Goal: Understand process/instructions: Learn how to perform a task or action

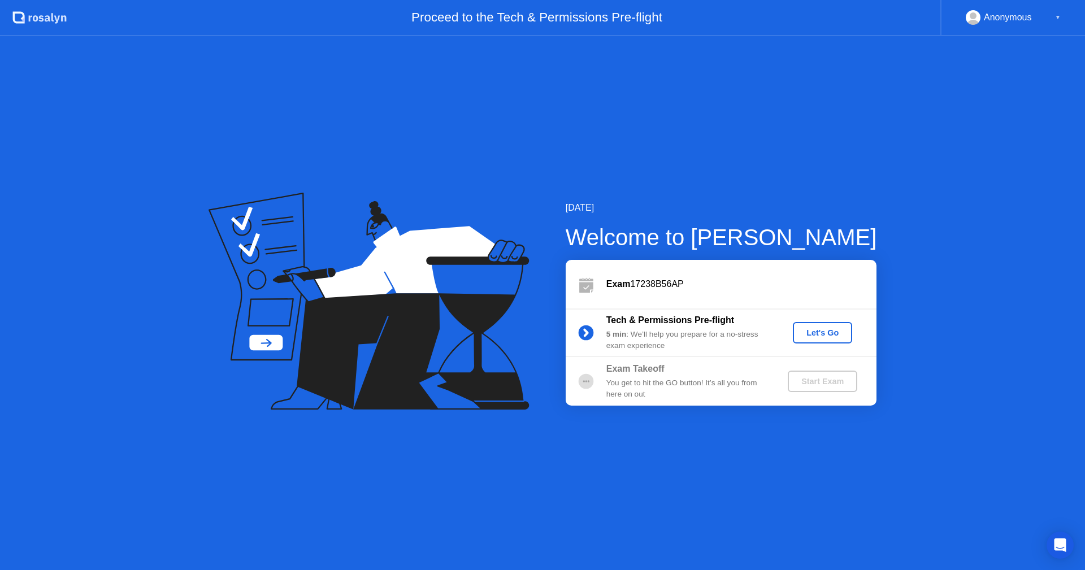
click at [808, 328] on div "Let's Go" at bounding box center [822, 332] width 50 height 9
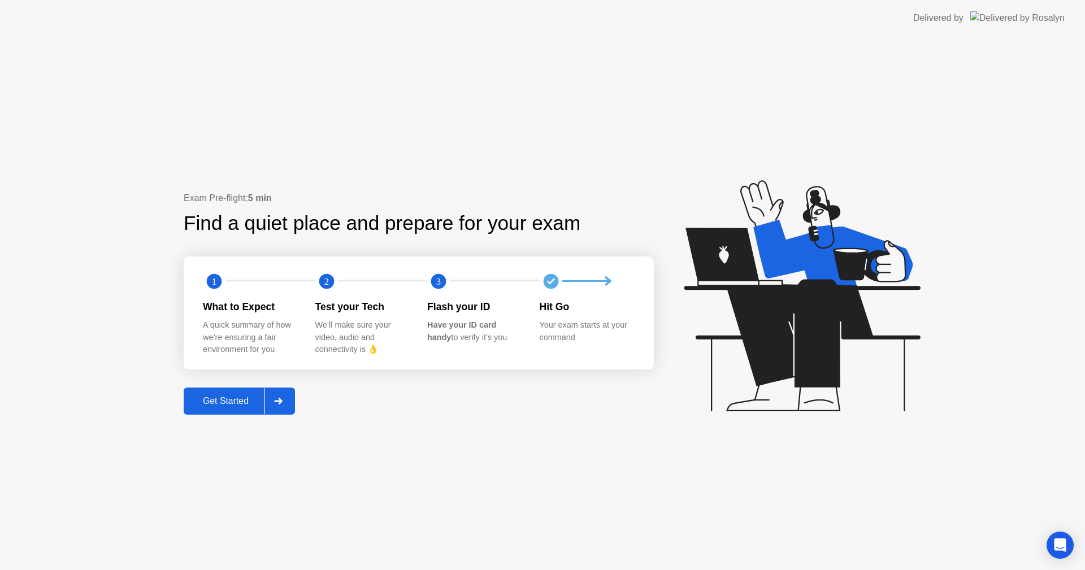
click at [247, 403] on div "Get Started" at bounding box center [225, 401] width 77 height 10
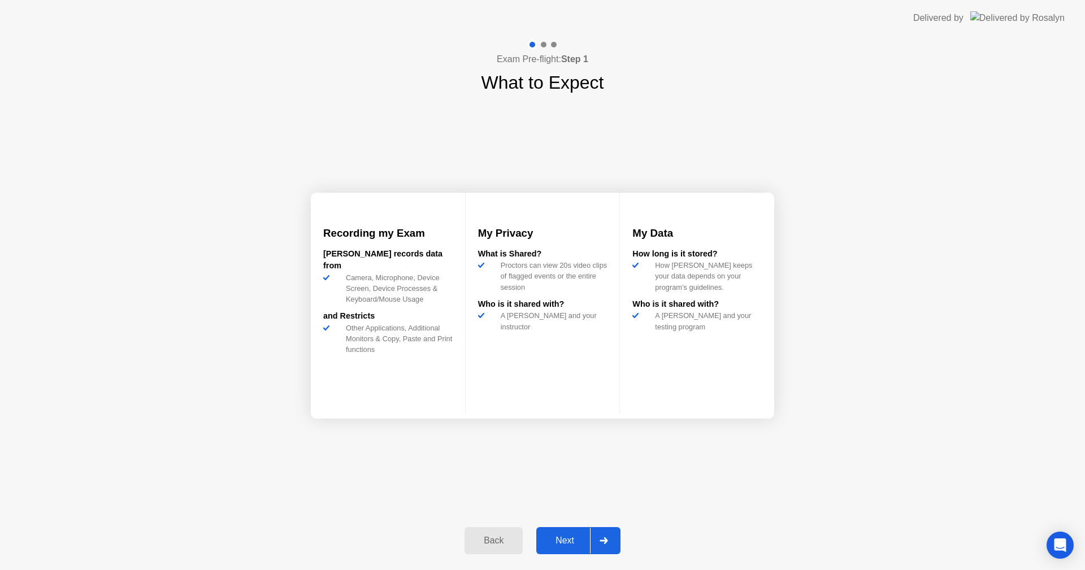
click at [576, 538] on div "Next" at bounding box center [565, 541] width 50 height 10
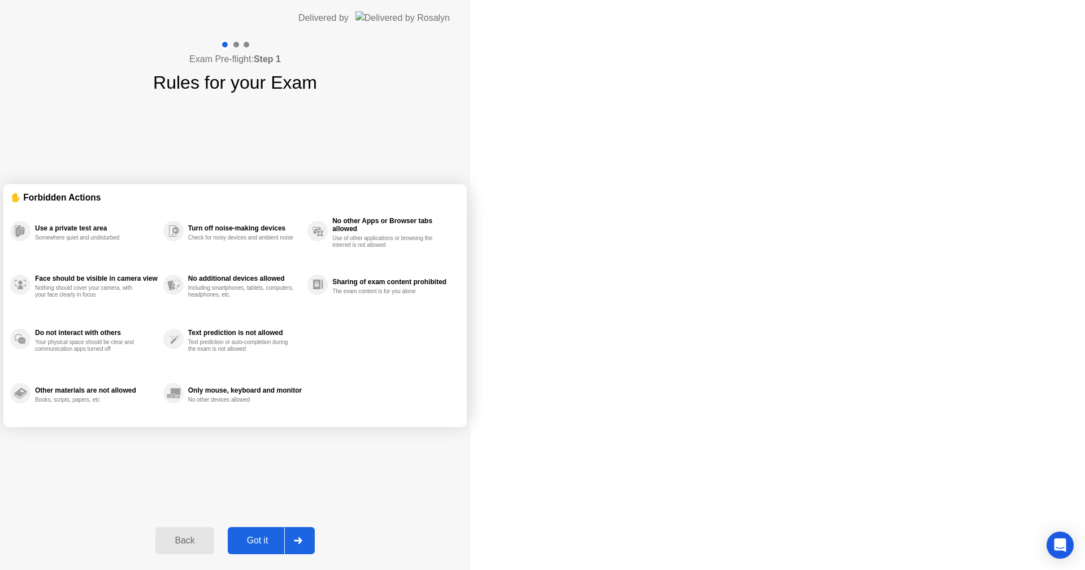
click at [284, 538] on div "Got it" at bounding box center [257, 541] width 53 height 10
select select "**********"
select select "*******"
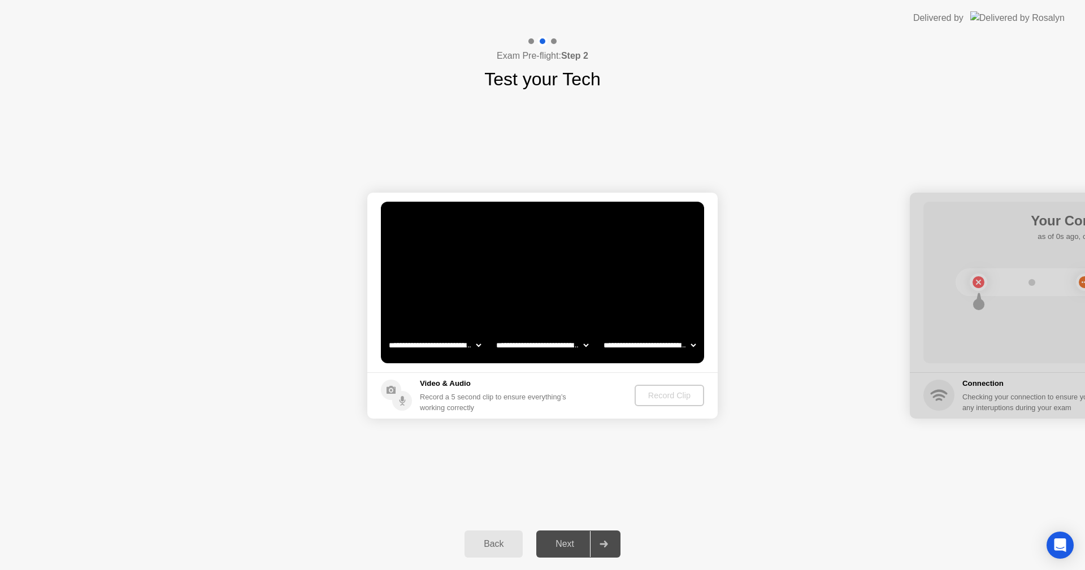
click at [573, 539] on div "Next" at bounding box center [565, 544] width 50 height 10
click at [678, 393] on div "Record Clip" at bounding box center [669, 395] width 60 height 9
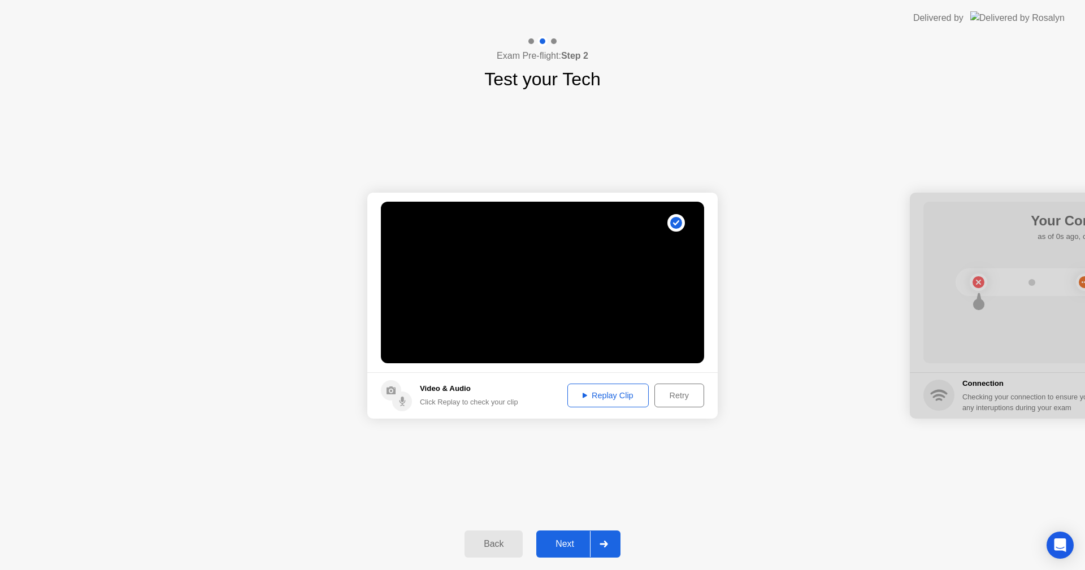
click at [579, 534] on button "Next" at bounding box center [578, 543] width 84 height 27
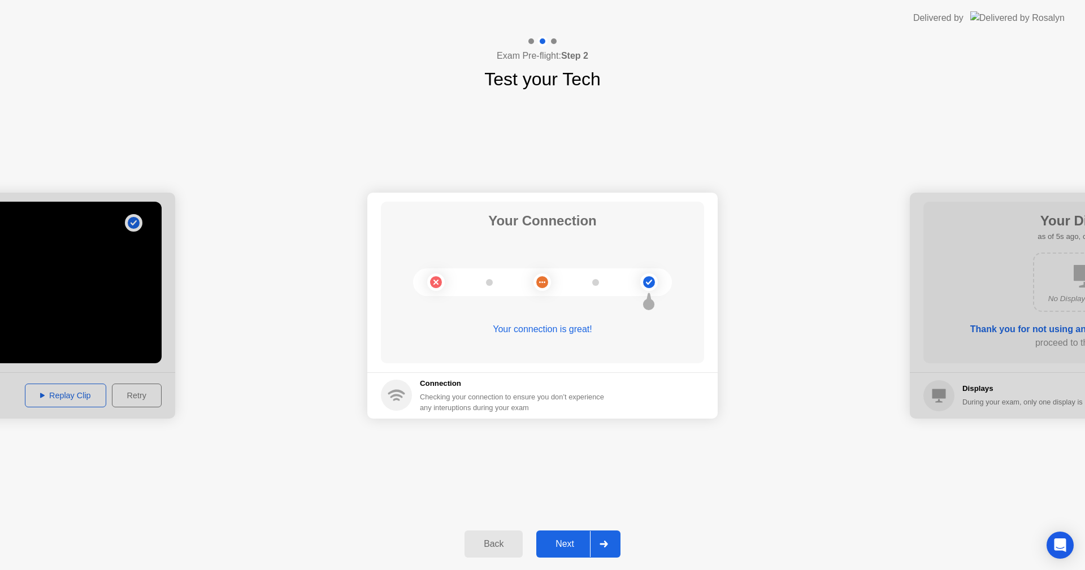
click at [564, 542] on div "Next" at bounding box center [565, 544] width 50 height 10
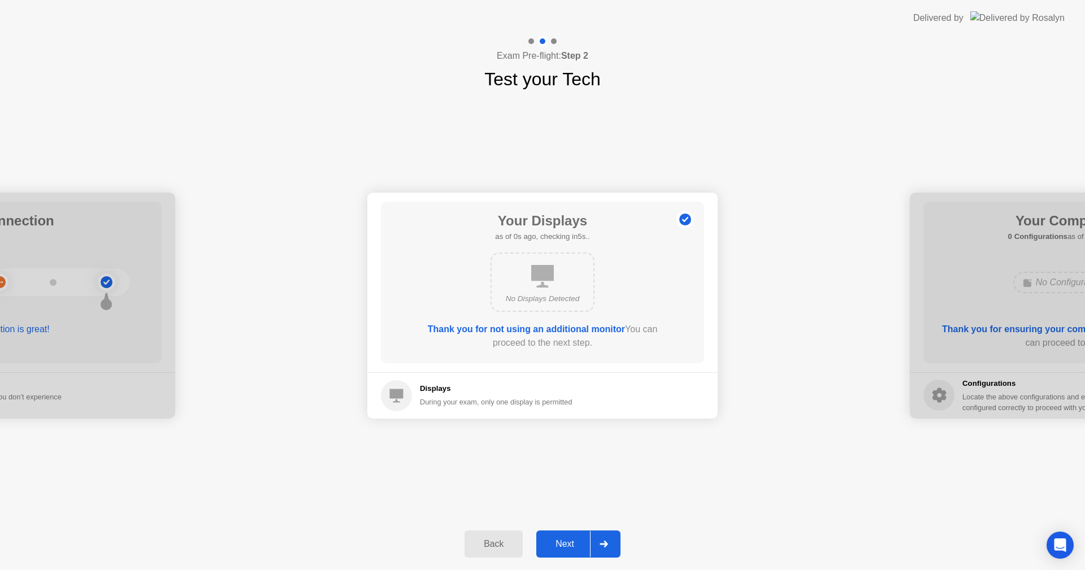
click at [564, 542] on div "Next" at bounding box center [565, 544] width 50 height 10
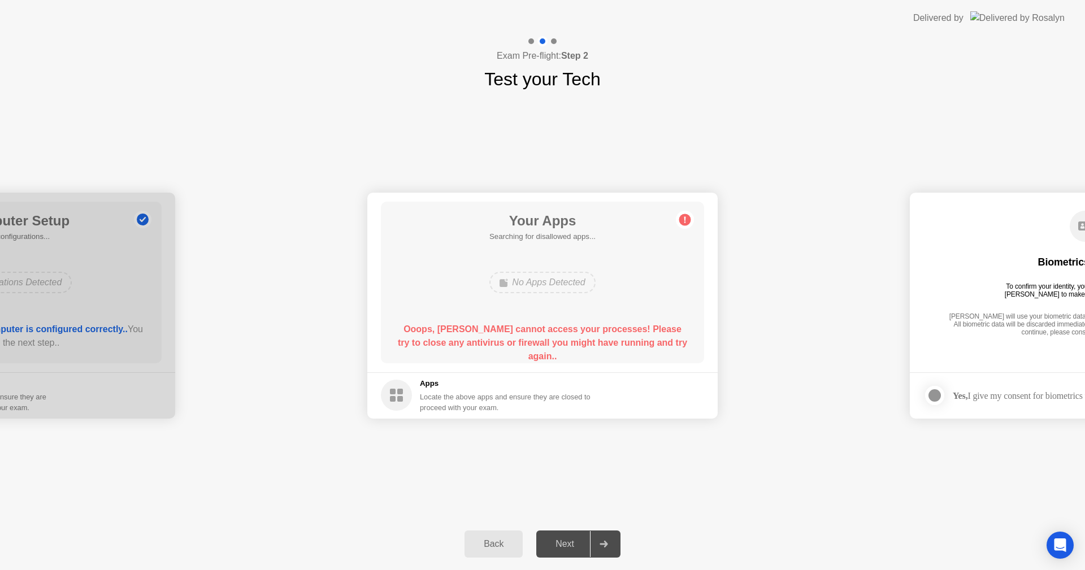
click at [564, 542] on div "Next" at bounding box center [565, 544] width 50 height 10
click at [551, 340] on b "Ooops, [PERSON_NAME] cannot access your processes! Please try to close any anti…" at bounding box center [542, 342] width 289 height 37
click at [547, 329] on b "Ooops, [PERSON_NAME] cannot access your processes! Please try to close any anti…" at bounding box center [542, 342] width 289 height 37
click at [408, 393] on circle at bounding box center [396, 395] width 31 height 31
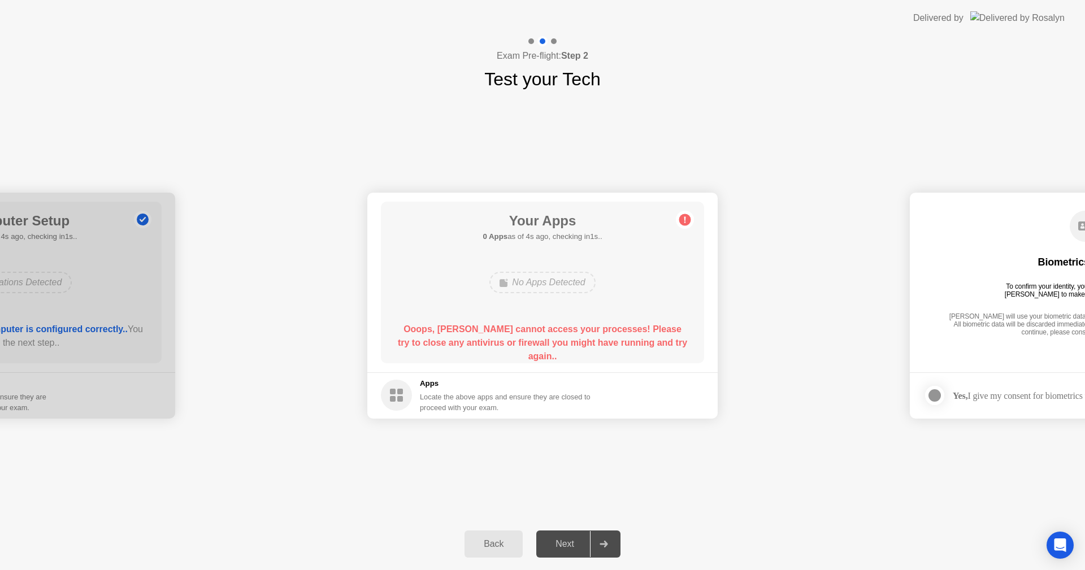
click at [434, 395] on div "Locate the above apps and ensure they are closed to proceed with your exam." at bounding box center [505, 401] width 171 height 21
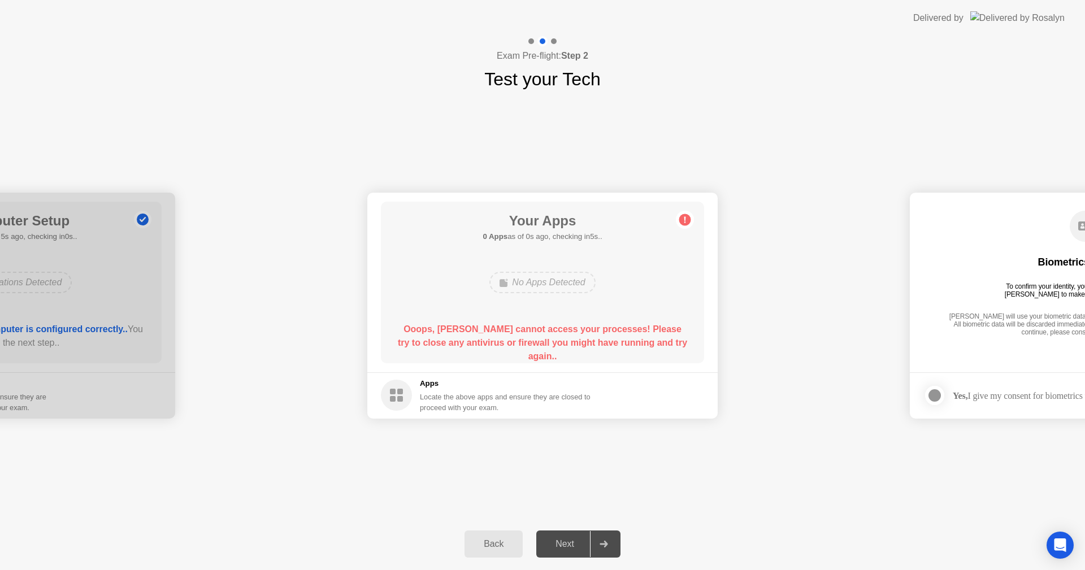
click at [434, 395] on div "Locate the above apps and ensure they are closed to proceed with your exam." at bounding box center [505, 401] width 171 height 21
click at [563, 288] on div "No Apps Detected" at bounding box center [542, 282] width 106 height 21
click at [681, 221] on circle at bounding box center [685, 220] width 12 height 12
click at [1022, 21] on img at bounding box center [1017, 17] width 94 height 13
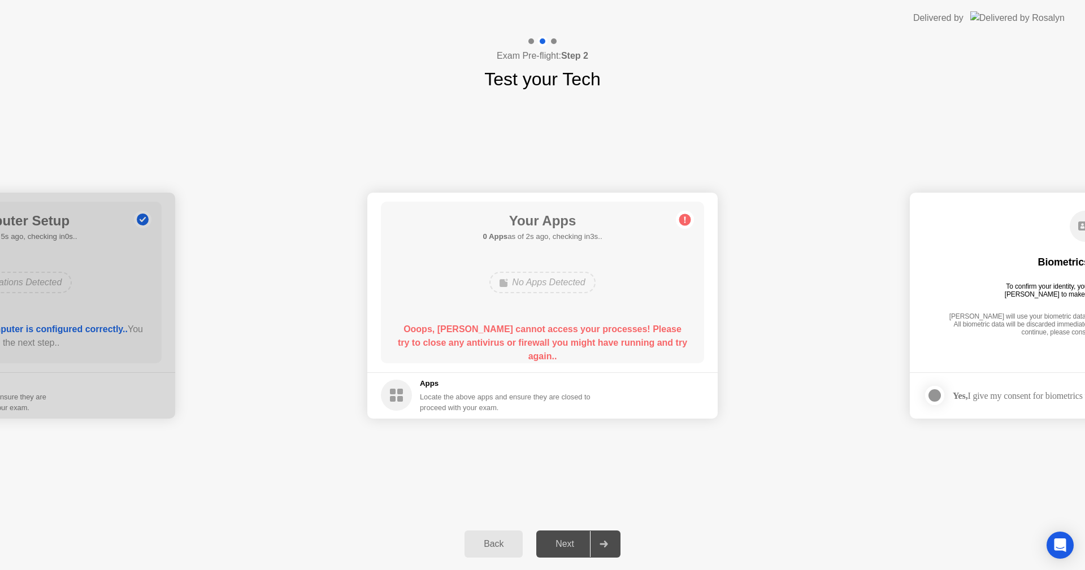
click at [963, 15] on div "Delivered by" at bounding box center [938, 18] width 50 height 14
click at [1055, 545] on icon "Open Intercom Messenger" at bounding box center [1059, 545] width 15 height 15
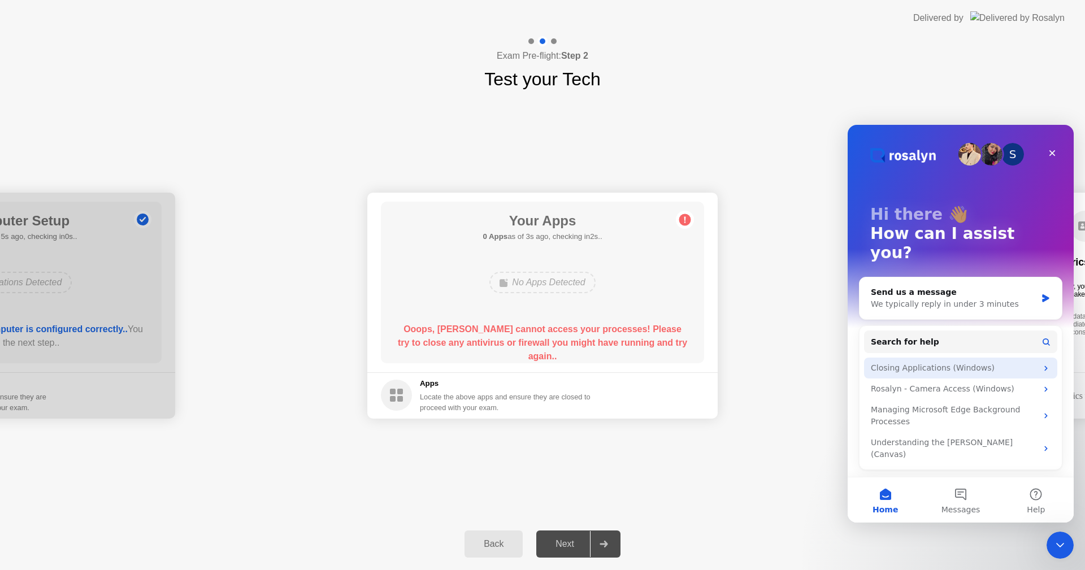
click at [949, 362] on div "Closing Applications (Windows)" at bounding box center [954, 368] width 166 height 12
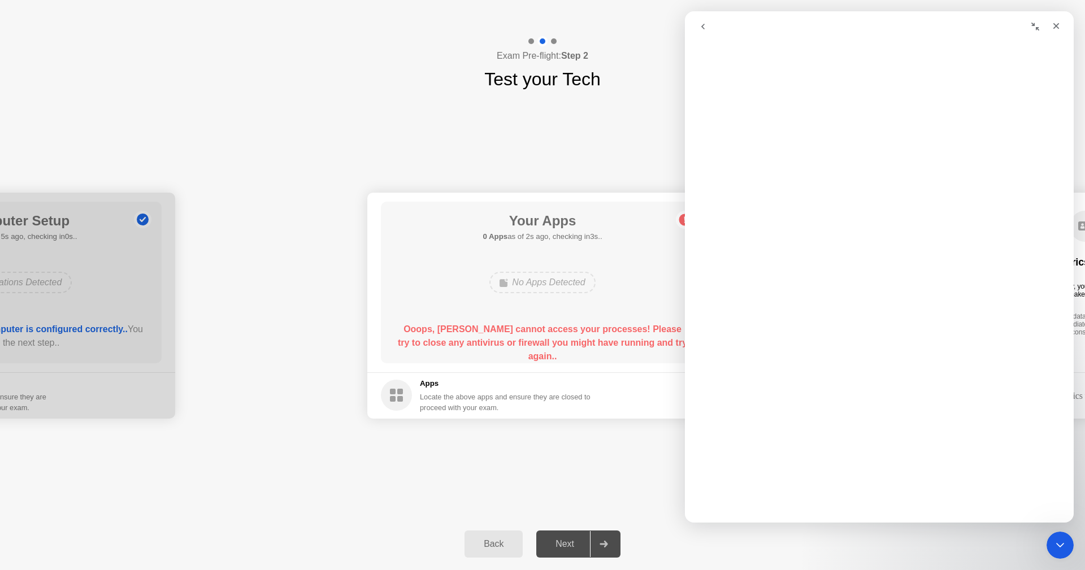
scroll to position [452, 0]
click at [680, 486] on div "**********" at bounding box center [542, 305] width 1085 height 425
click at [572, 445] on div "**********" at bounding box center [542, 305] width 1085 height 425
click at [460, 410] on div "Locate the above apps and ensure they are closed to proceed with your exam." at bounding box center [505, 401] width 171 height 21
click at [458, 409] on div "Locate the above apps and ensure they are closed to proceed with your exam." at bounding box center [505, 401] width 171 height 21
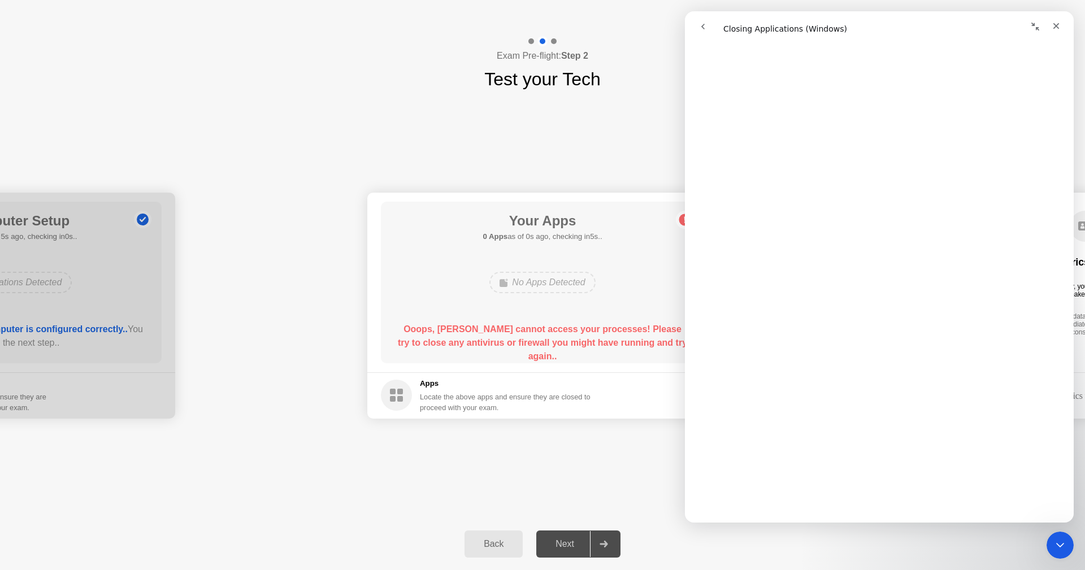
click at [591, 404] on div "Locate the above apps and ensure they are closed to proceed with your exam." at bounding box center [505, 401] width 171 height 21
click at [636, 402] on footer "Apps Locate the above apps and ensure they are closed to proceed with your exam." at bounding box center [542, 395] width 350 height 46
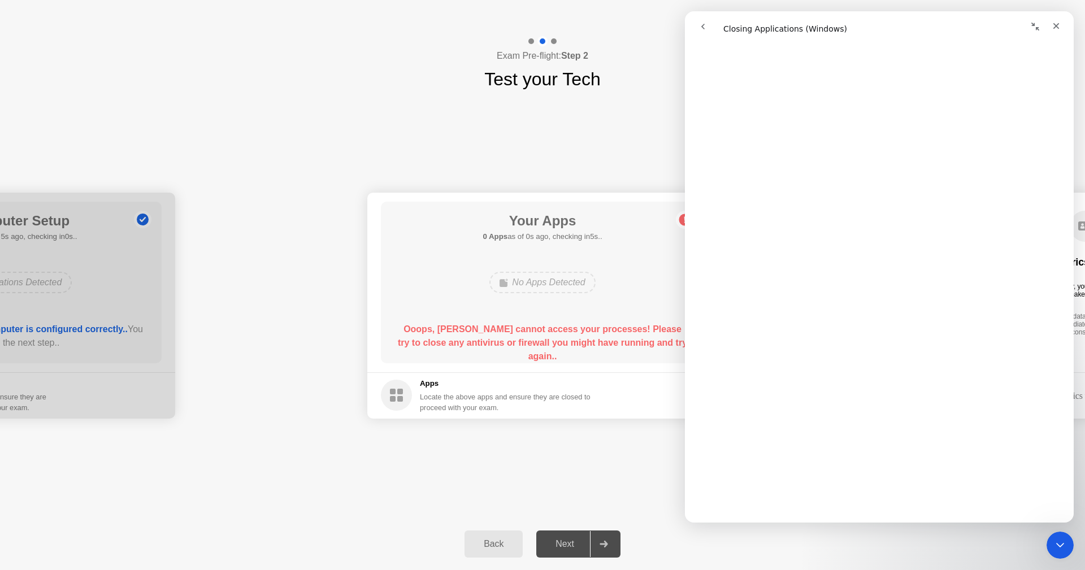
scroll to position [339, 0]
click at [1060, 550] on icon "Close Intercom Messenger" at bounding box center [1058, 544] width 14 height 14
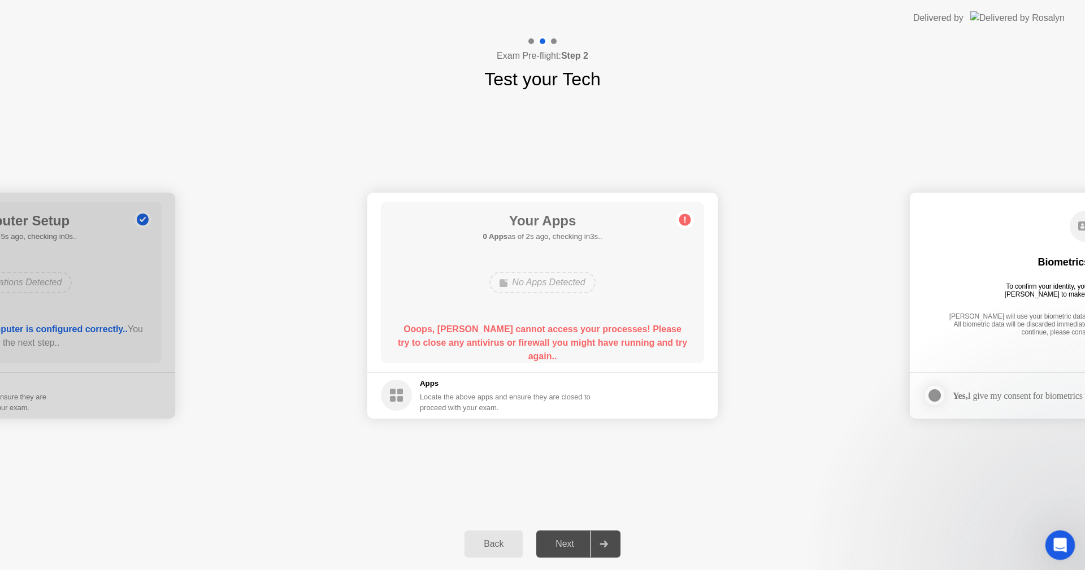
scroll to position [0, 0]
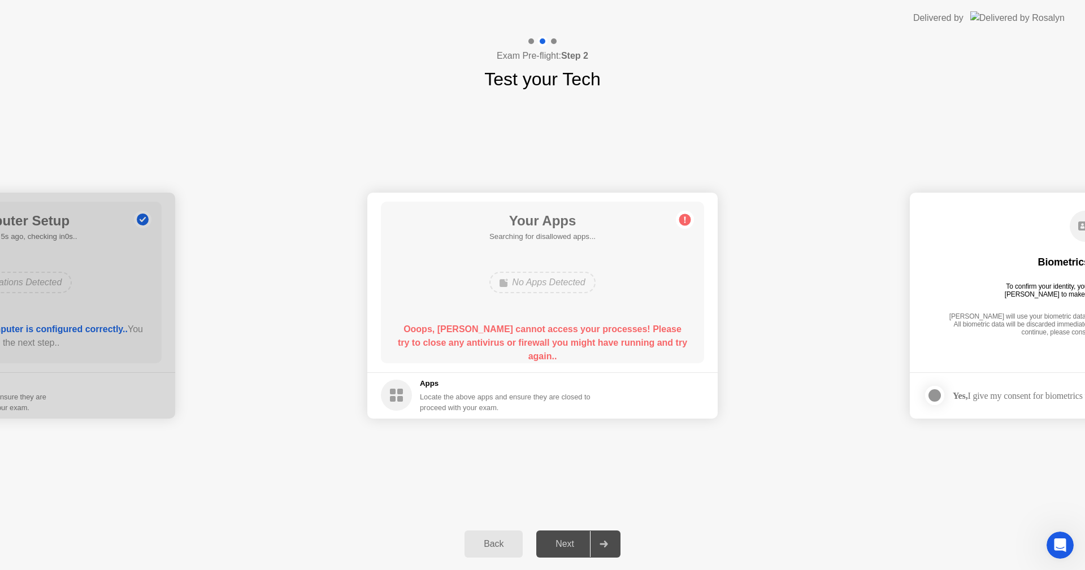
drag, startPoint x: 398, startPoint y: 327, endPoint x: 469, endPoint y: 329, distance: 71.2
click at [469, 329] on div "Ooops, [PERSON_NAME] cannot access your processes! Please try to close any anti…" at bounding box center [542, 343] width 291 height 41
click at [691, 219] on icon at bounding box center [685, 220] width 18 height 18
